Goal: Task Accomplishment & Management: Use online tool/utility

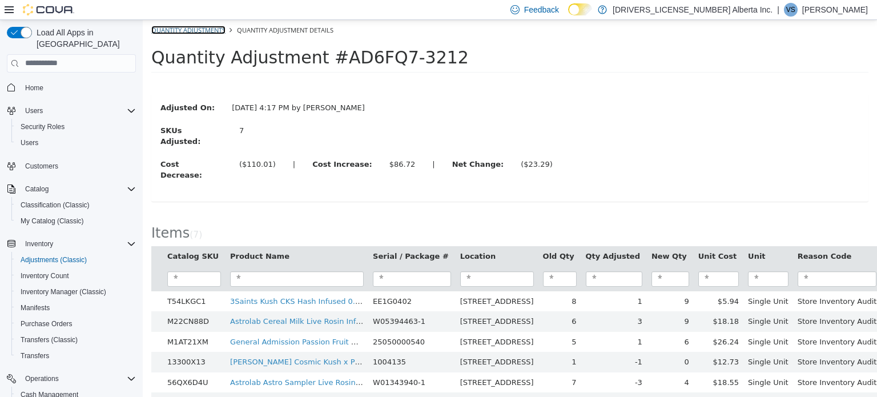
click at [185, 33] on link "Quantity Adjustments" at bounding box center [188, 29] width 74 height 9
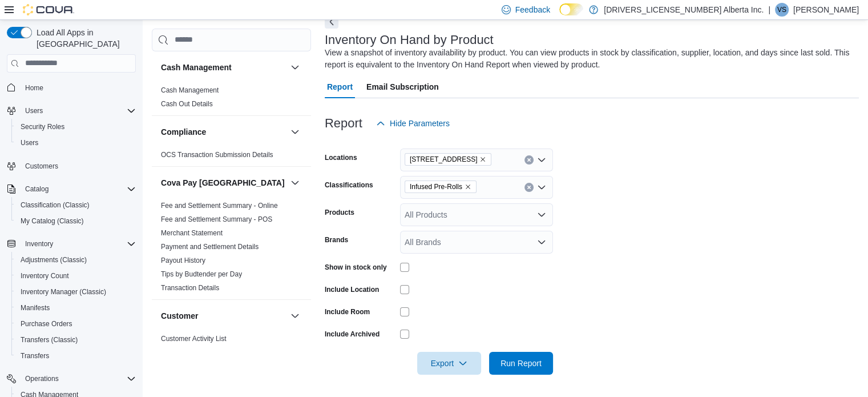
scroll to position [408, 0]
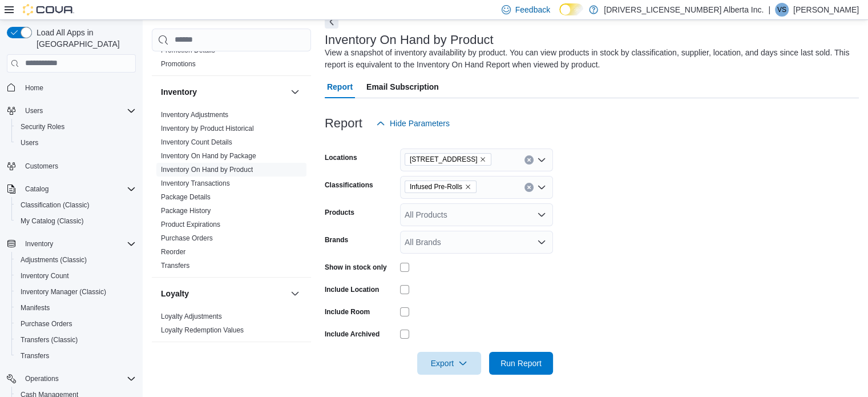
click at [466, 183] on icon "Remove Infused Pre-Rolls from selection in this group" at bounding box center [468, 186] width 7 height 7
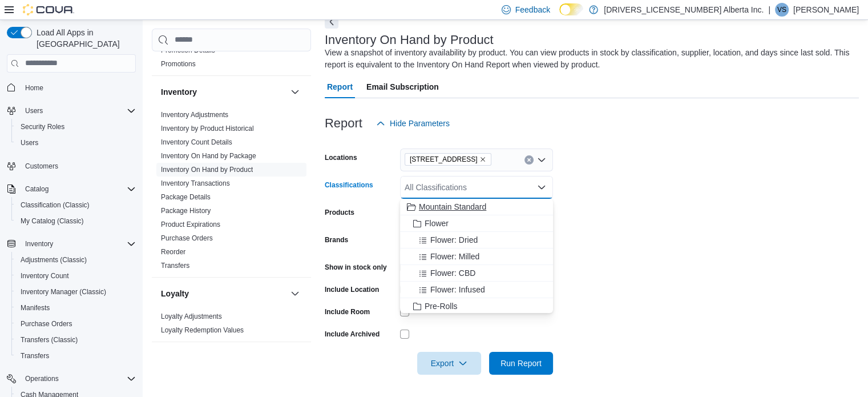
drag, startPoint x: 465, startPoint y: 187, endPoint x: 455, endPoint y: 203, distance: 19.5
click at [463, 191] on div "All Classifications" at bounding box center [476, 187] width 153 height 23
click at [454, 205] on span "Mountain Standard" at bounding box center [452, 206] width 67 height 11
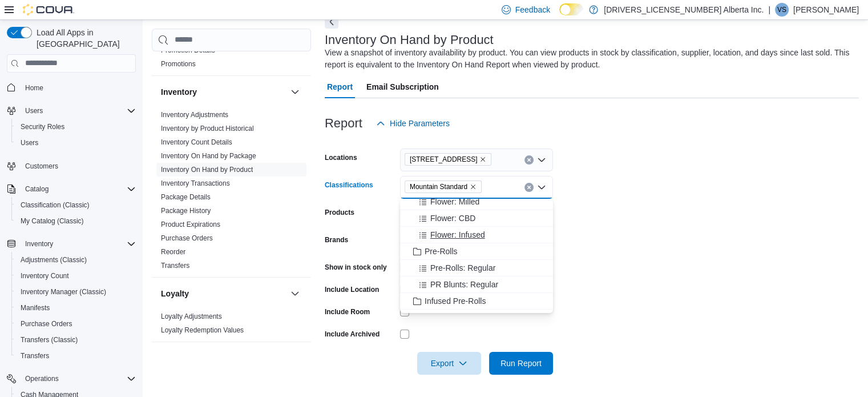
scroll to position [57, 0]
click at [470, 186] on span "Mountain Standard" at bounding box center [443, 186] width 67 height 11
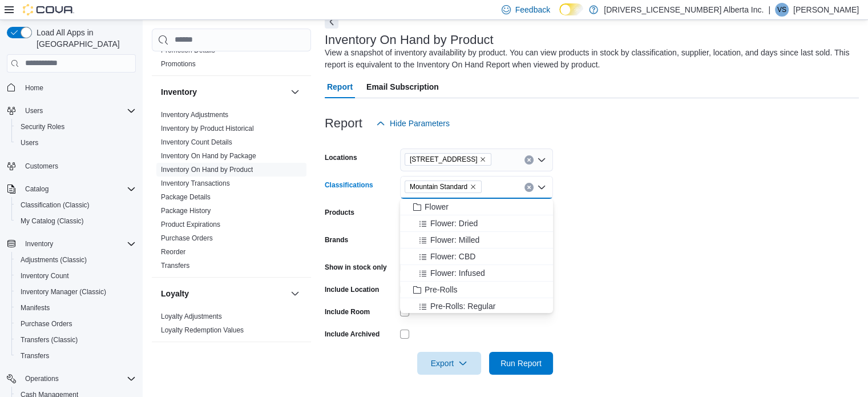
click at [473, 186] on icon "Remove Mountain Standard from selection in this group" at bounding box center [473, 186] width 7 height 7
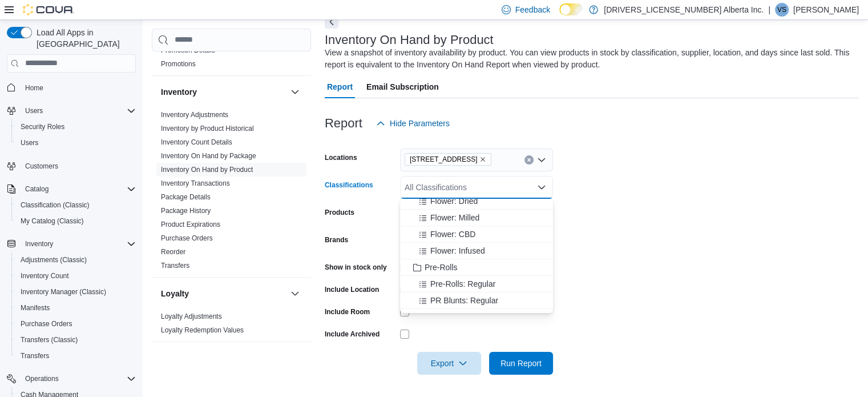
scroll to position [57, 0]
click at [447, 252] on span "Pre-Rolls" at bounding box center [441, 248] width 33 height 11
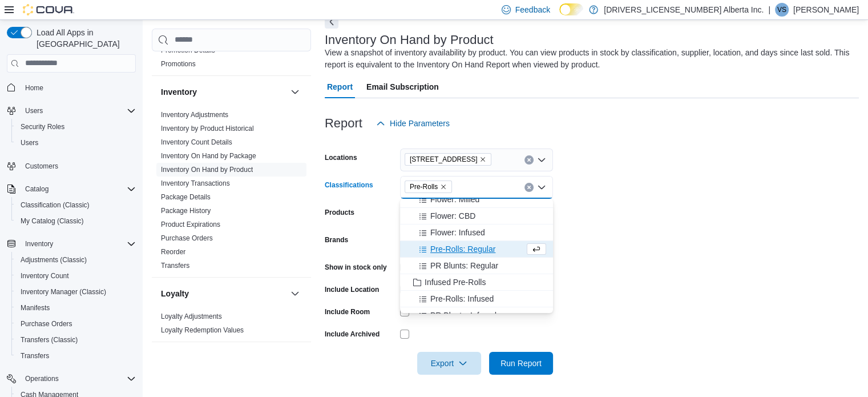
click at [611, 203] on form "Locations [STREET_ADDRESS] Classifications Pre-Rolls Combo box. Selected. Pre-R…" at bounding box center [592, 255] width 534 height 240
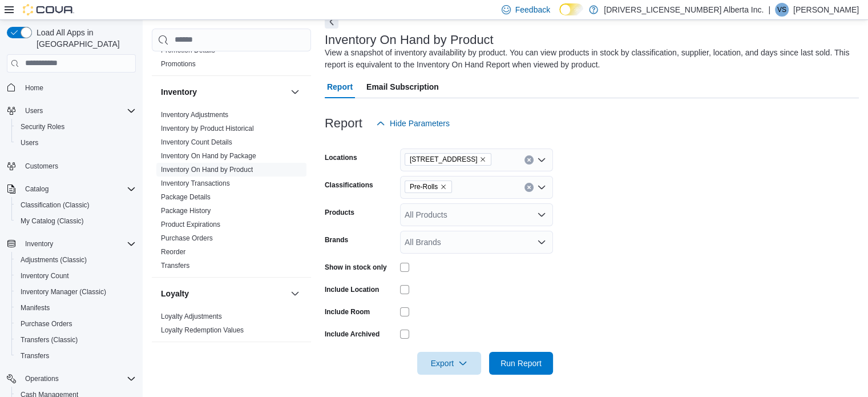
click at [482, 182] on div "Pre-Rolls" at bounding box center [476, 187] width 153 height 23
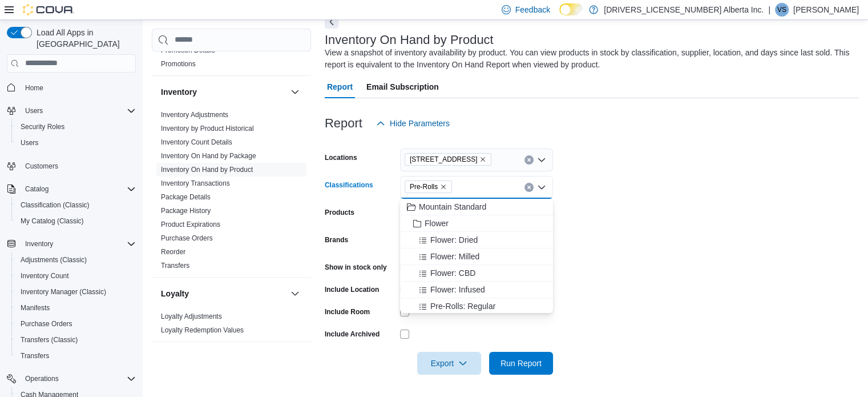
click at [440, 191] on span "Pre-Rolls" at bounding box center [428, 186] width 37 height 11
click at [444, 187] on icon "Remove Pre-Rolls from selection in this group" at bounding box center [443, 186] width 5 height 5
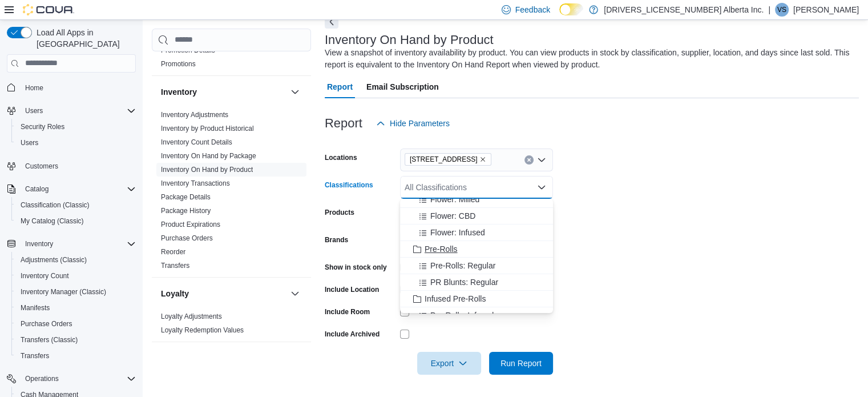
click at [445, 244] on span "Pre-Rolls" at bounding box center [441, 248] width 33 height 11
click at [581, 228] on form "Locations [STREET_ADDRESS] Classifications Pre-Rolls Combo box. Selected. Pre-R…" at bounding box center [592, 255] width 534 height 240
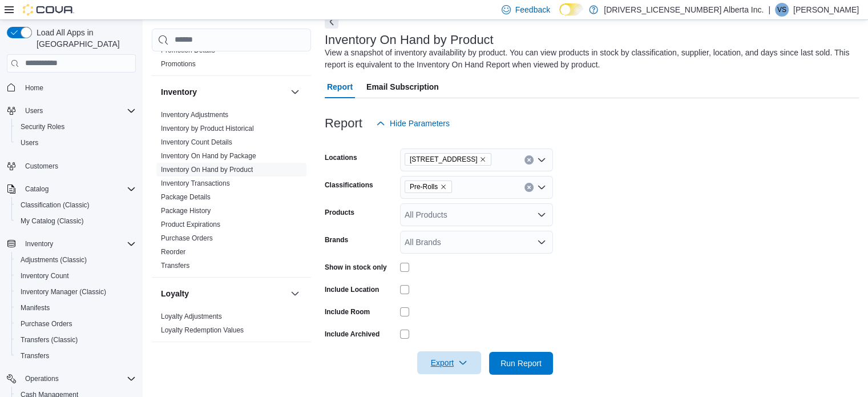
click at [443, 352] on div "Export" at bounding box center [452, 363] width 70 height 23
click at [449, 356] on span "Export" at bounding box center [449, 362] width 50 height 23
click at [455, 292] on span "Export to Excel" at bounding box center [450, 292] width 51 height 9
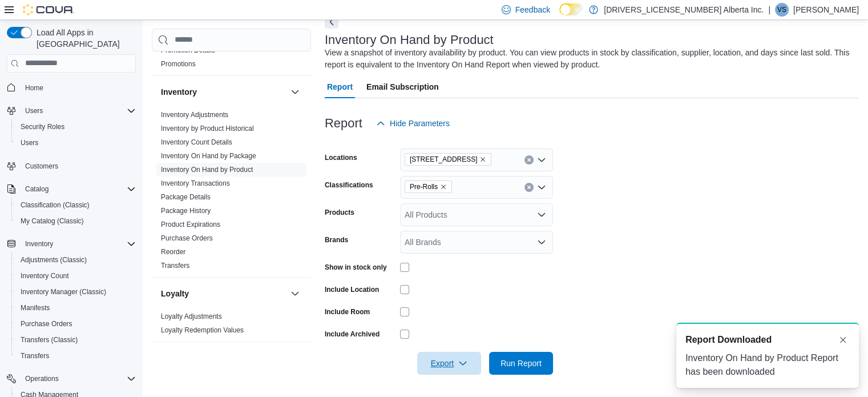
scroll to position [0, 0]
